Goal: Task Accomplishment & Management: Manage account settings

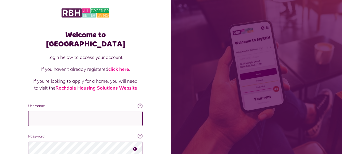
type input "**********"
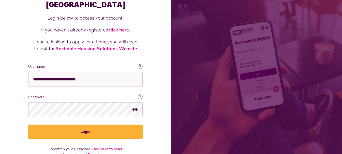
scroll to position [41, 0]
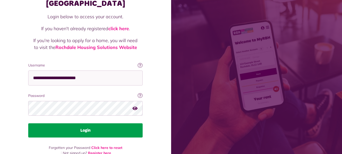
click at [127, 124] on button "Login" at bounding box center [85, 131] width 114 height 14
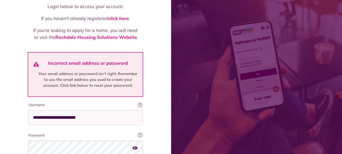
scroll to position [61, 0]
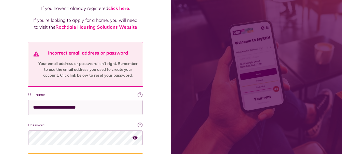
click at [137, 136] on icon "button" at bounding box center [134, 138] width 5 height 5
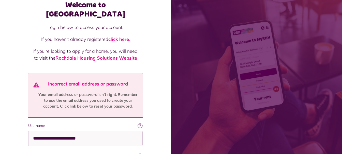
scroll to position [30, 0]
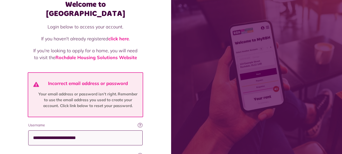
click at [102, 131] on input "**********" at bounding box center [85, 138] width 114 height 15
type input "*"
type input "**********"
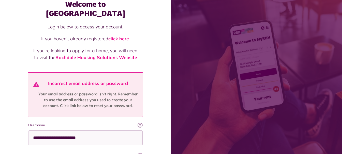
click at [126, 153] on label "Password" at bounding box center [85, 155] width 114 height 5
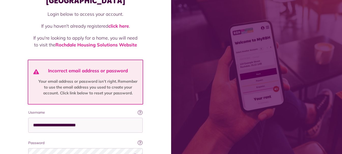
click at [136, 154] on icon "button" at bounding box center [134, 156] width 5 height 5
click at [154, 146] on div "Welcome to MyRBH Login below to access your account. If you haven't already reg…" at bounding box center [85, 91] width 171 height 268
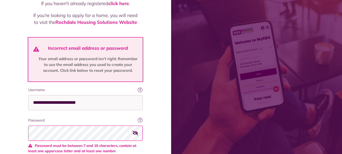
scroll to position [74, 0]
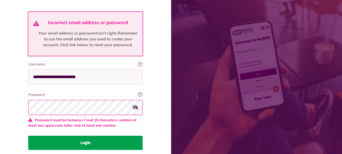
scroll to position [104, 0]
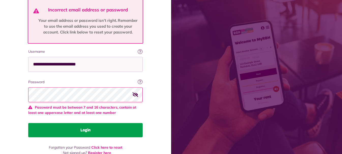
click at [116, 123] on button "Login" at bounding box center [85, 130] width 114 height 14
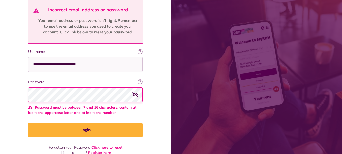
scroll to position [91, 0]
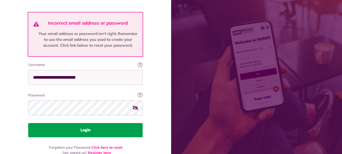
click at [42, 123] on button "Login" at bounding box center [85, 130] width 114 height 14
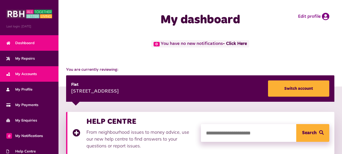
click at [35, 73] on span "My Accounts" at bounding box center [21, 73] width 30 height 5
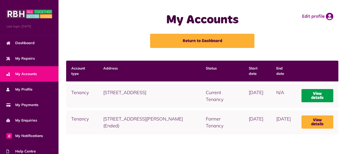
click at [313, 91] on link "View details" at bounding box center [317, 95] width 32 height 13
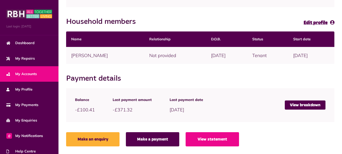
scroll to position [109, 0]
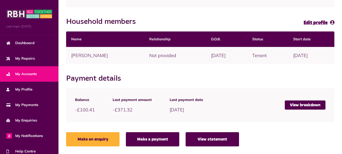
click at [222, 139] on link "View statement" at bounding box center [212, 139] width 53 height 14
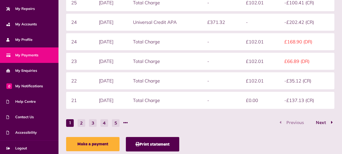
scroll to position [51, 0]
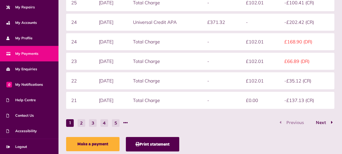
click at [266, 139] on div "Make a payment Print statement" at bounding box center [200, 145] width 268 height 17
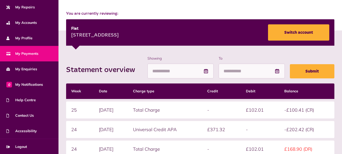
scroll to position [0, 0]
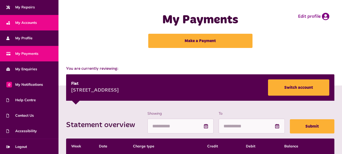
click at [34, 22] on span "My Accounts" at bounding box center [21, 22] width 30 height 5
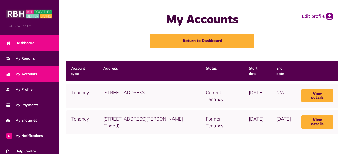
click at [29, 44] on span "Dashboard" at bounding box center [20, 42] width 28 height 5
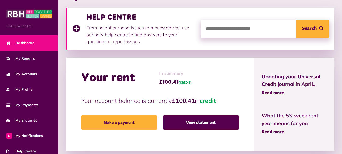
scroll to position [94, 0]
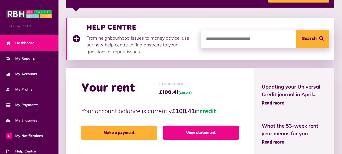
click at [187, 130] on link "View statement" at bounding box center [200, 133] width 75 height 14
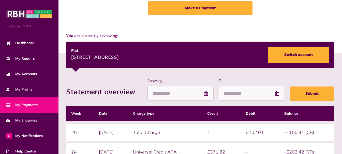
scroll to position [30, 0]
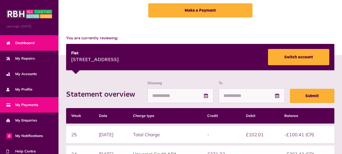
click at [33, 37] on link "Dashboard" at bounding box center [29, 43] width 58 height 16
